Goal: Transaction & Acquisition: Subscribe to service/newsletter

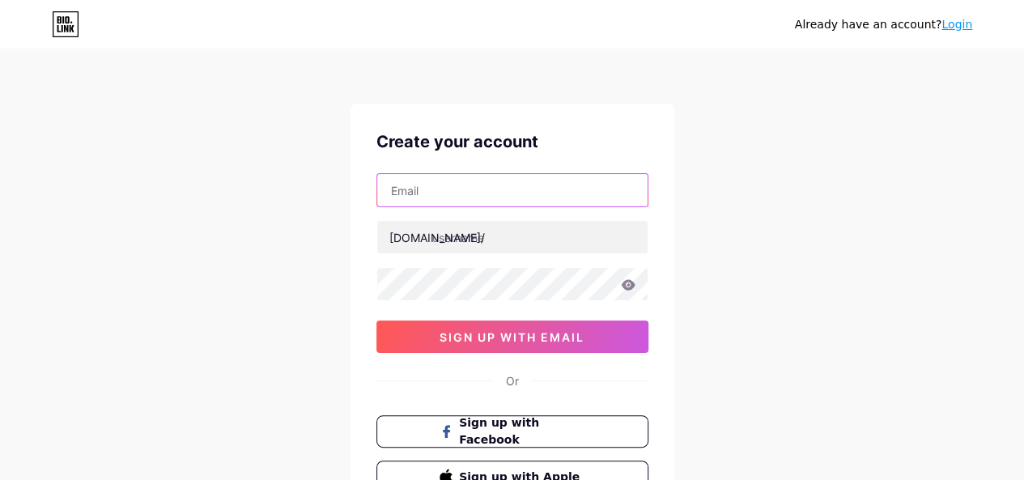
click at [429, 191] on input "text" at bounding box center [512, 190] width 270 height 32
type input "g"
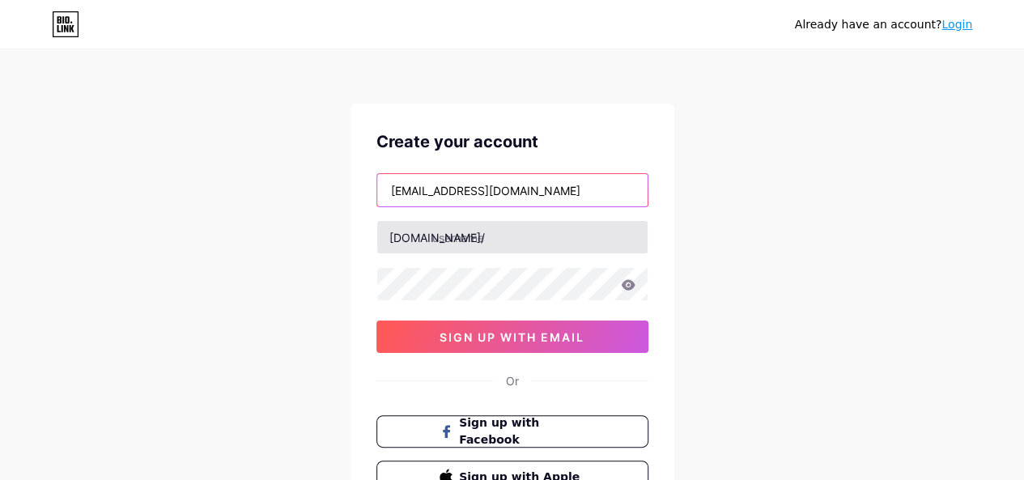
type input "[EMAIL_ADDRESS][DOMAIN_NAME]"
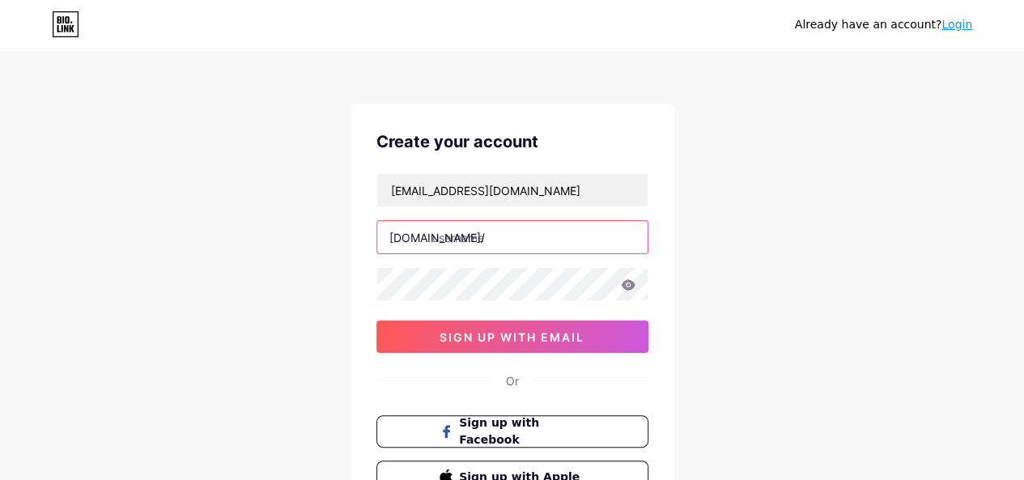
click at [535, 243] on input "text" at bounding box center [512, 237] width 270 height 32
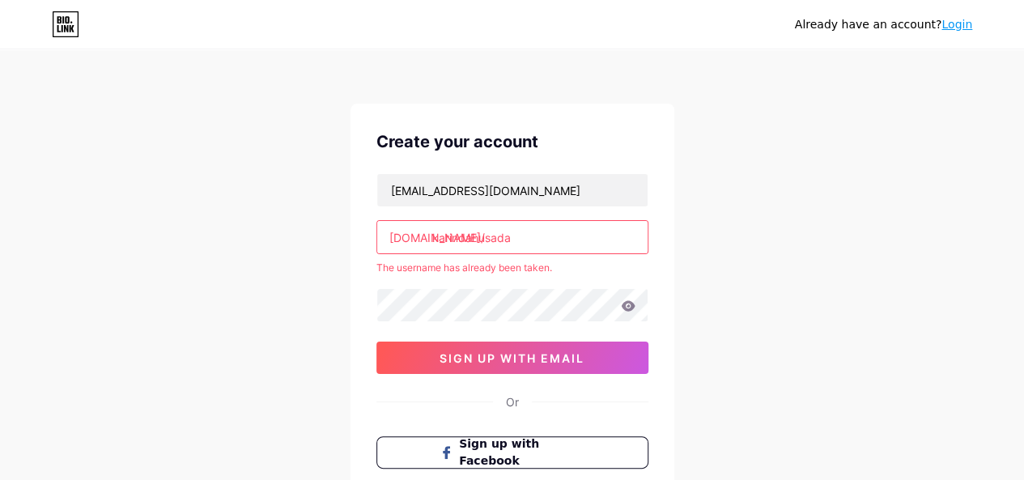
click at [469, 234] on input "karindahusada" at bounding box center [512, 237] width 270 height 32
type input "[PERSON_NAME]"
click at [964, 26] on link "Login" at bounding box center [956, 24] width 31 height 13
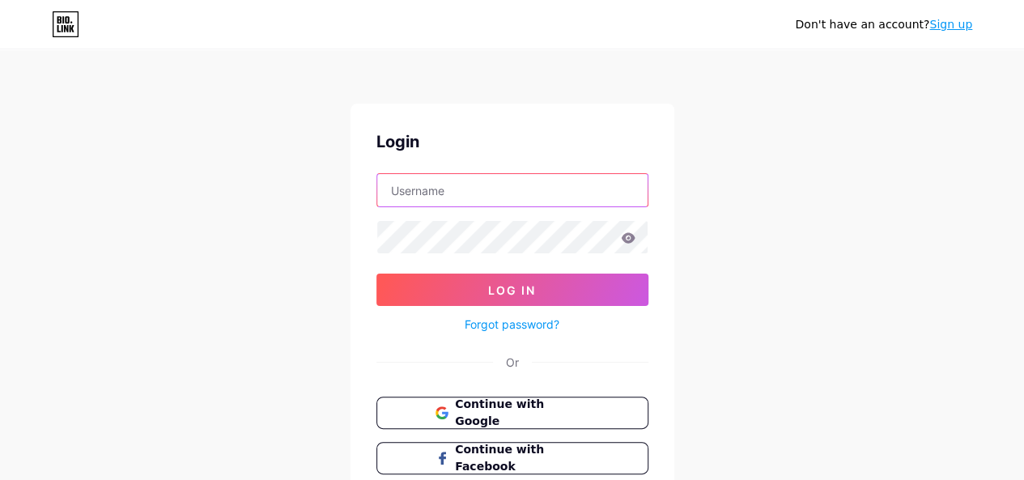
click at [416, 193] on input "text" at bounding box center [512, 190] width 270 height 32
type input "[EMAIL_ADDRESS][DOMAIN_NAME]"
click at [629, 237] on icon at bounding box center [628, 237] width 15 height 11
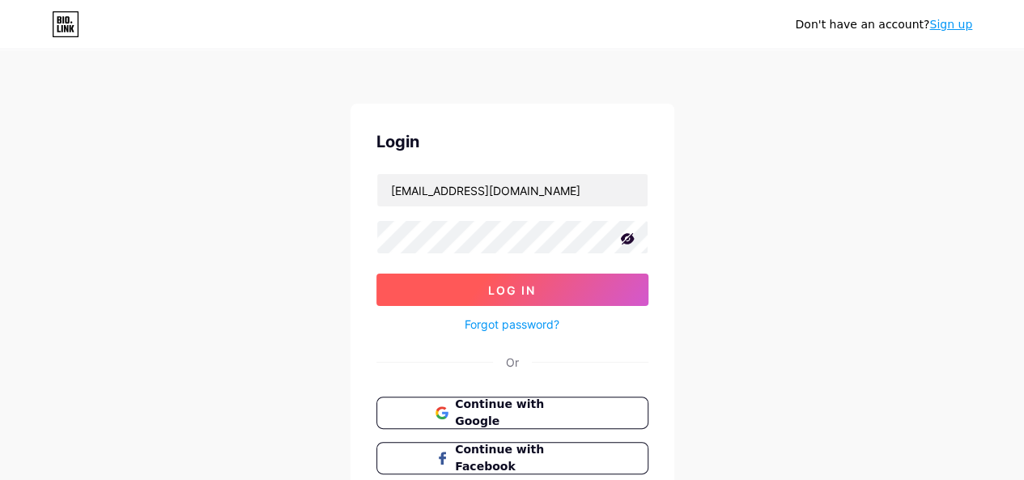
click at [531, 299] on button "Log In" at bounding box center [512, 290] width 272 height 32
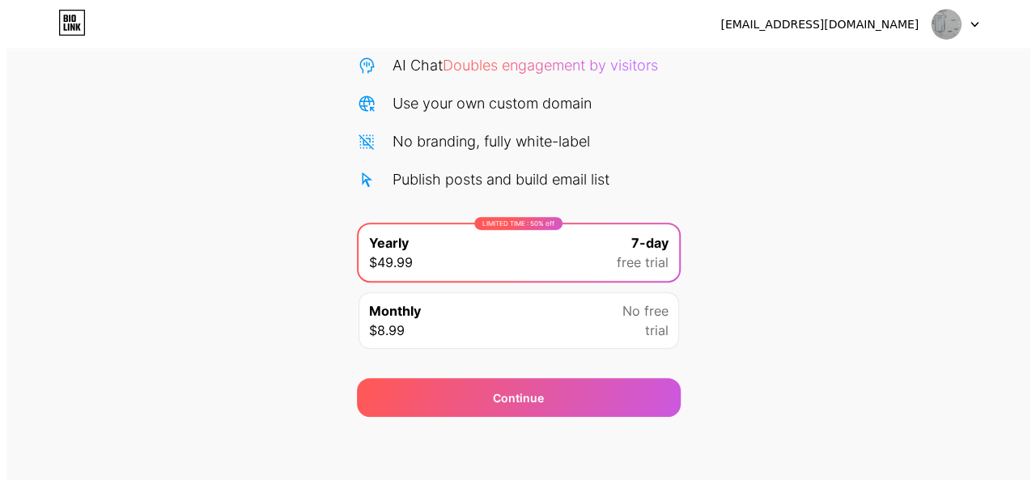
scroll to position [170, 0]
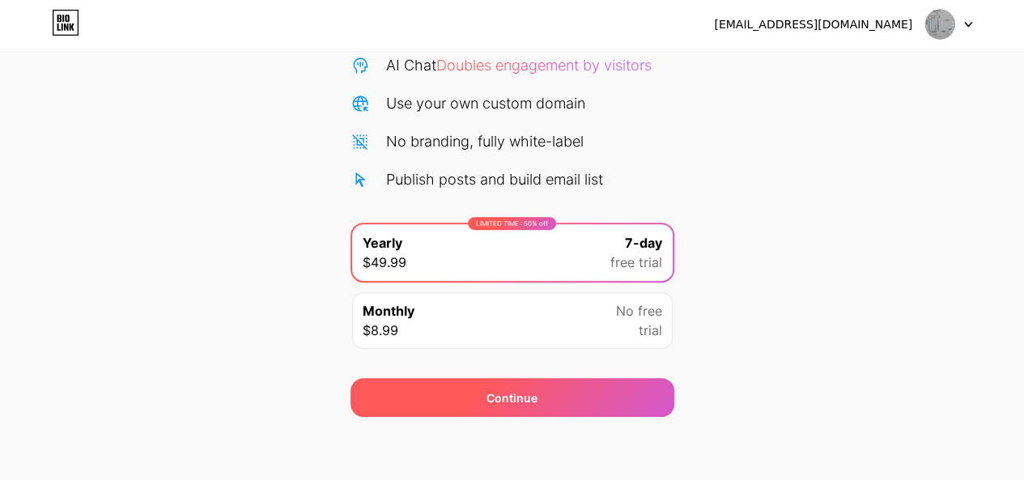
click at [561, 402] on div "Continue" at bounding box center [512, 397] width 324 height 39
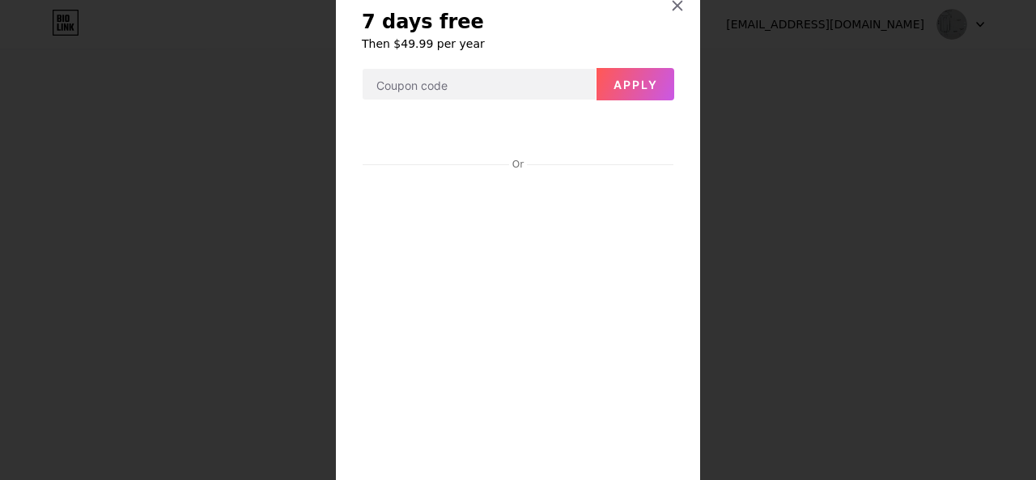
scroll to position [0, 0]
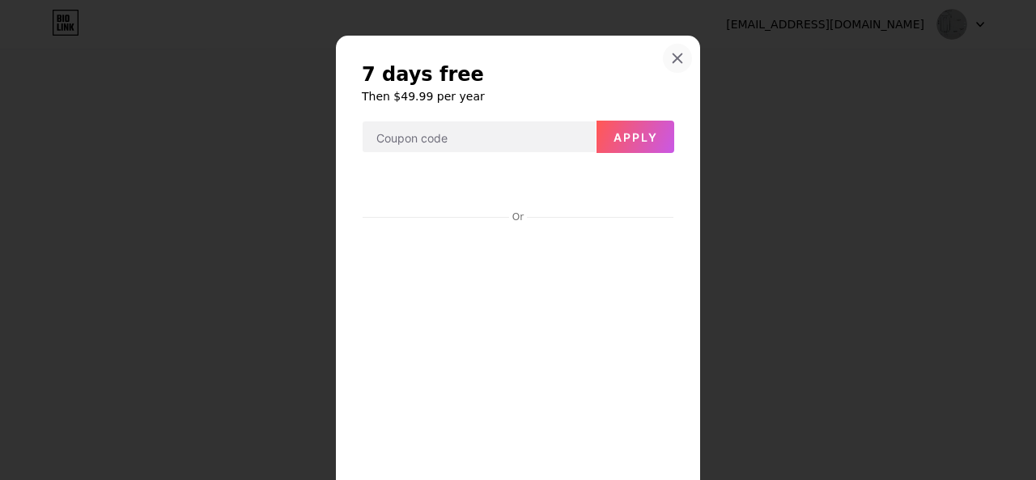
click at [671, 56] on icon at bounding box center [677, 58] width 13 height 13
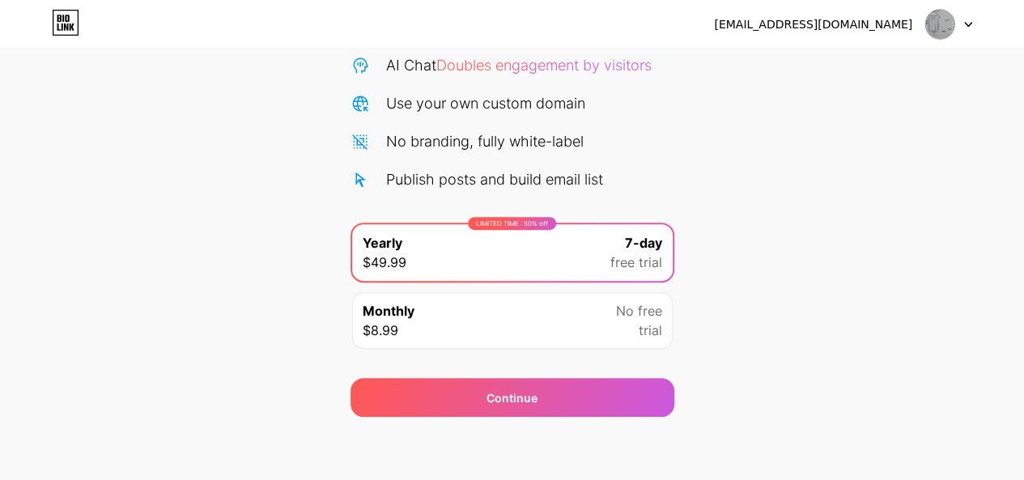
click at [516, 313] on div "Monthly $8.99 No free trial" at bounding box center [512, 320] width 320 height 57
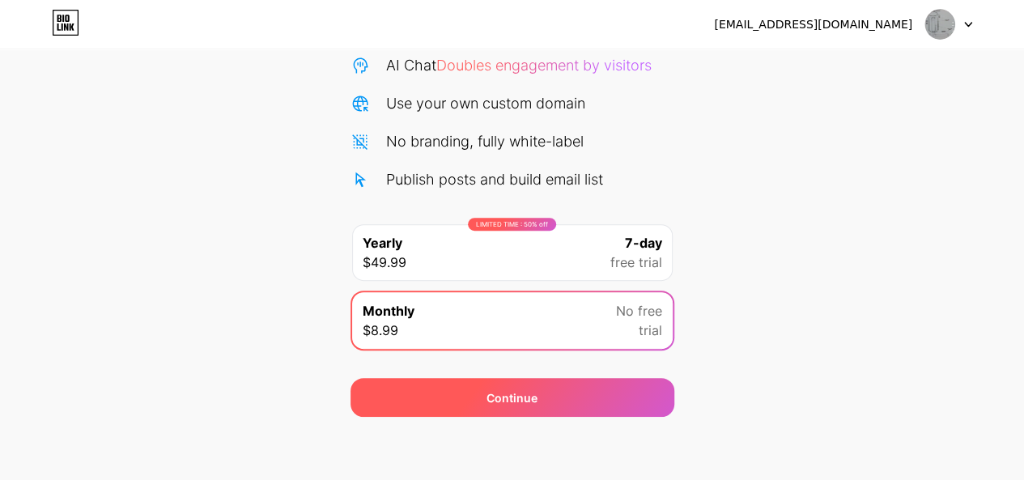
click at [518, 401] on span "Continue" at bounding box center [511, 397] width 51 height 17
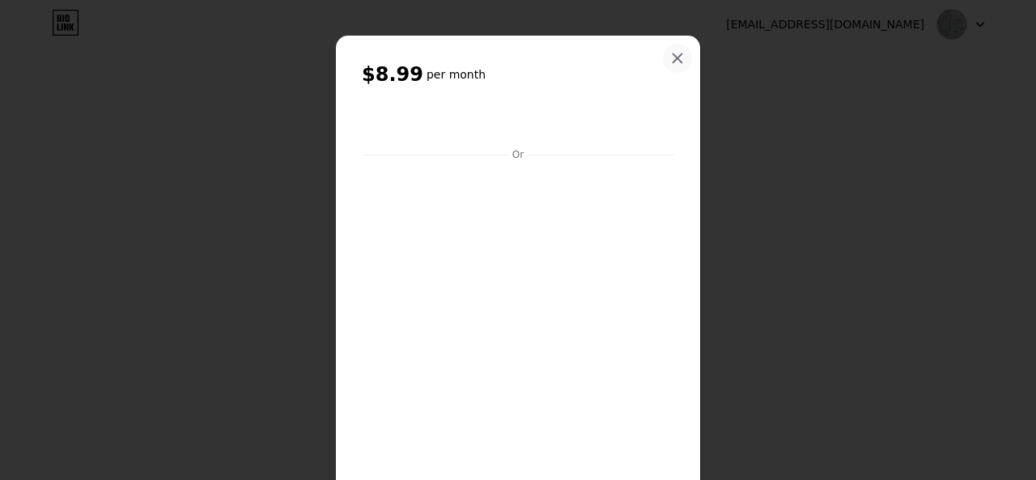
click at [671, 57] on icon at bounding box center [677, 58] width 13 height 13
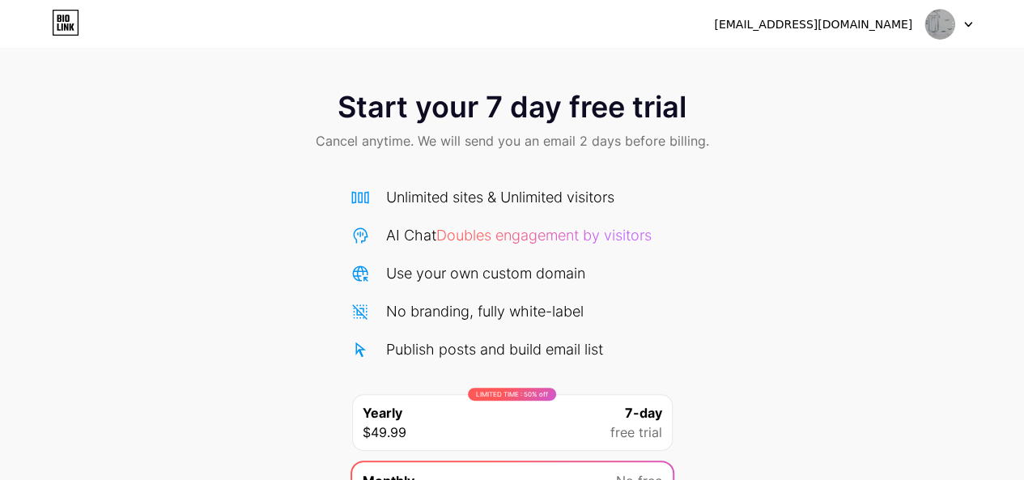
click at [969, 35] on div at bounding box center [948, 24] width 47 height 29
click at [795, 68] on li "Logout" at bounding box center [870, 67] width 201 height 44
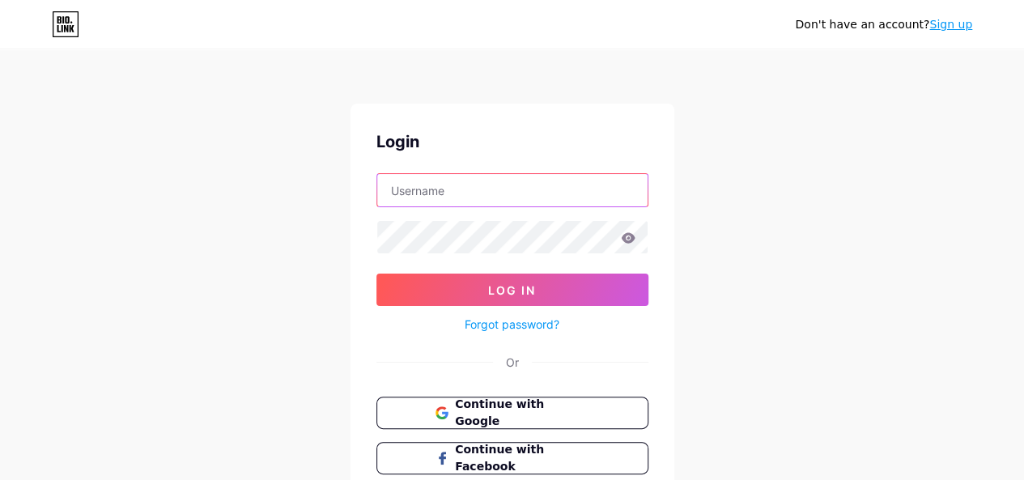
type input "[EMAIL_ADDRESS][DOMAIN_NAME]"
